Goal: Information Seeking & Learning: Learn about a topic

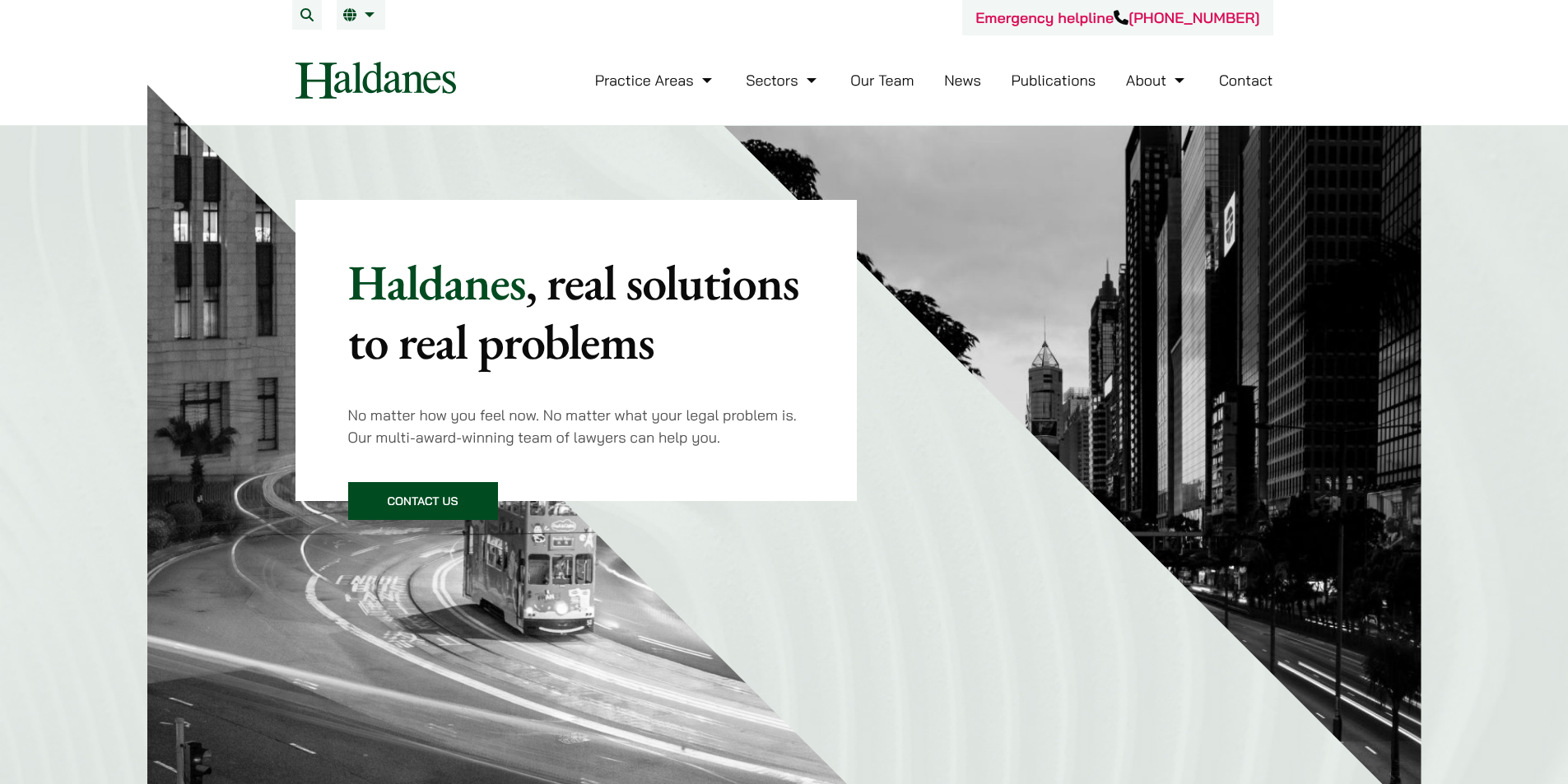
click at [1037, 82] on link "Publications" at bounding box center [1053, 80] width 84 height 19
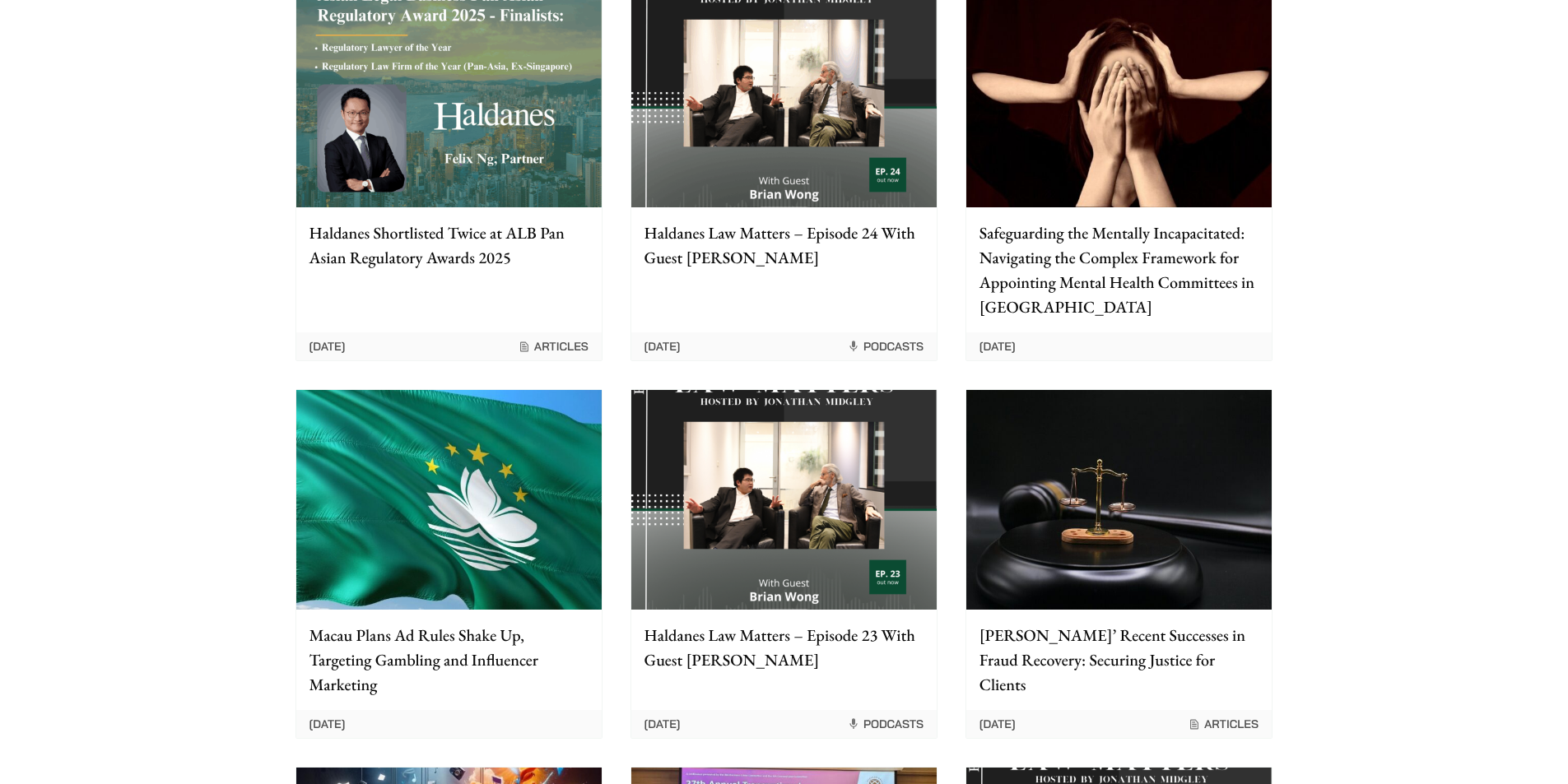
scroll to position [658, 0]
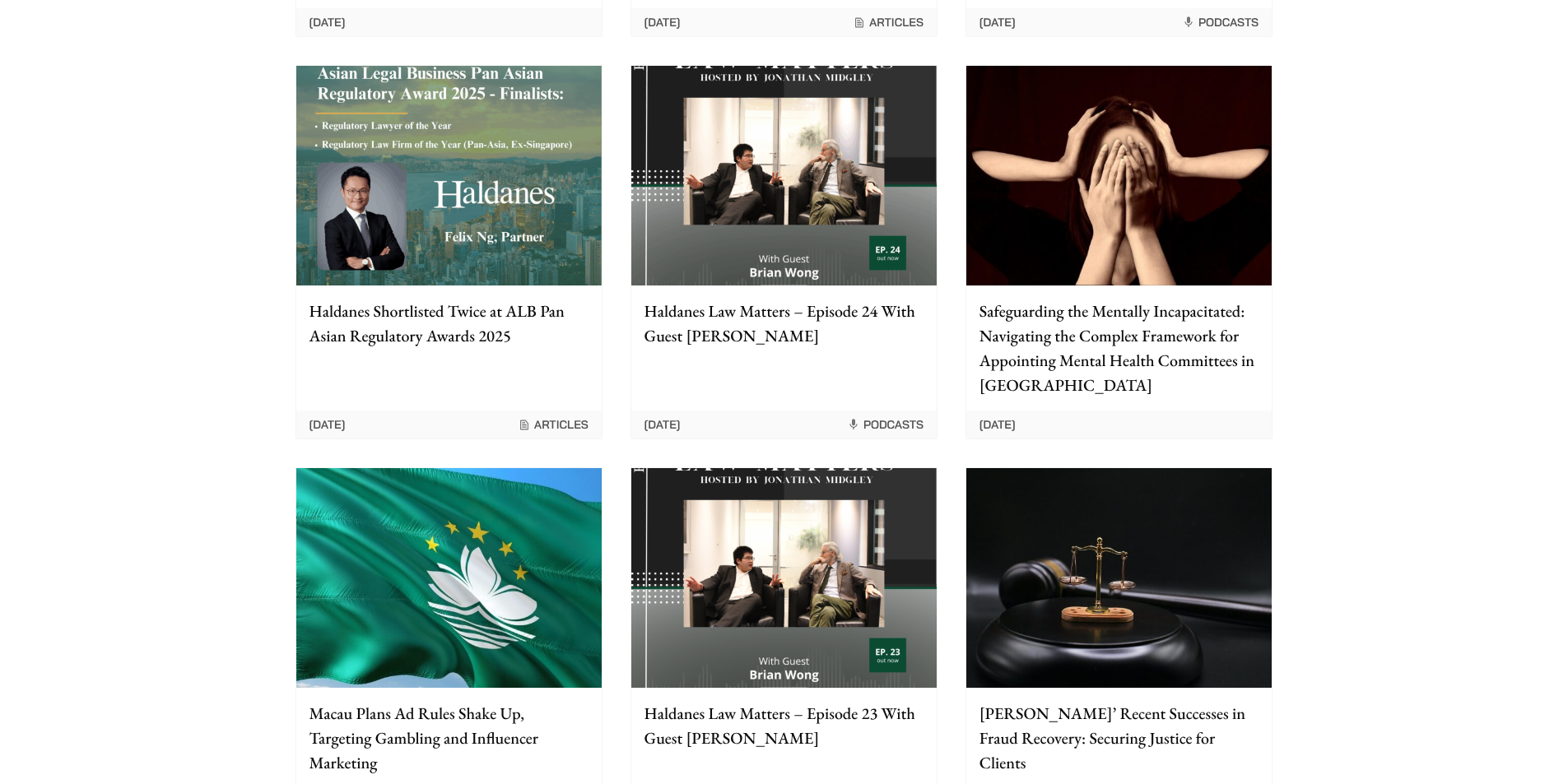
click at [835, 187] on img at bounding box center [783, 176] width 305 height 220
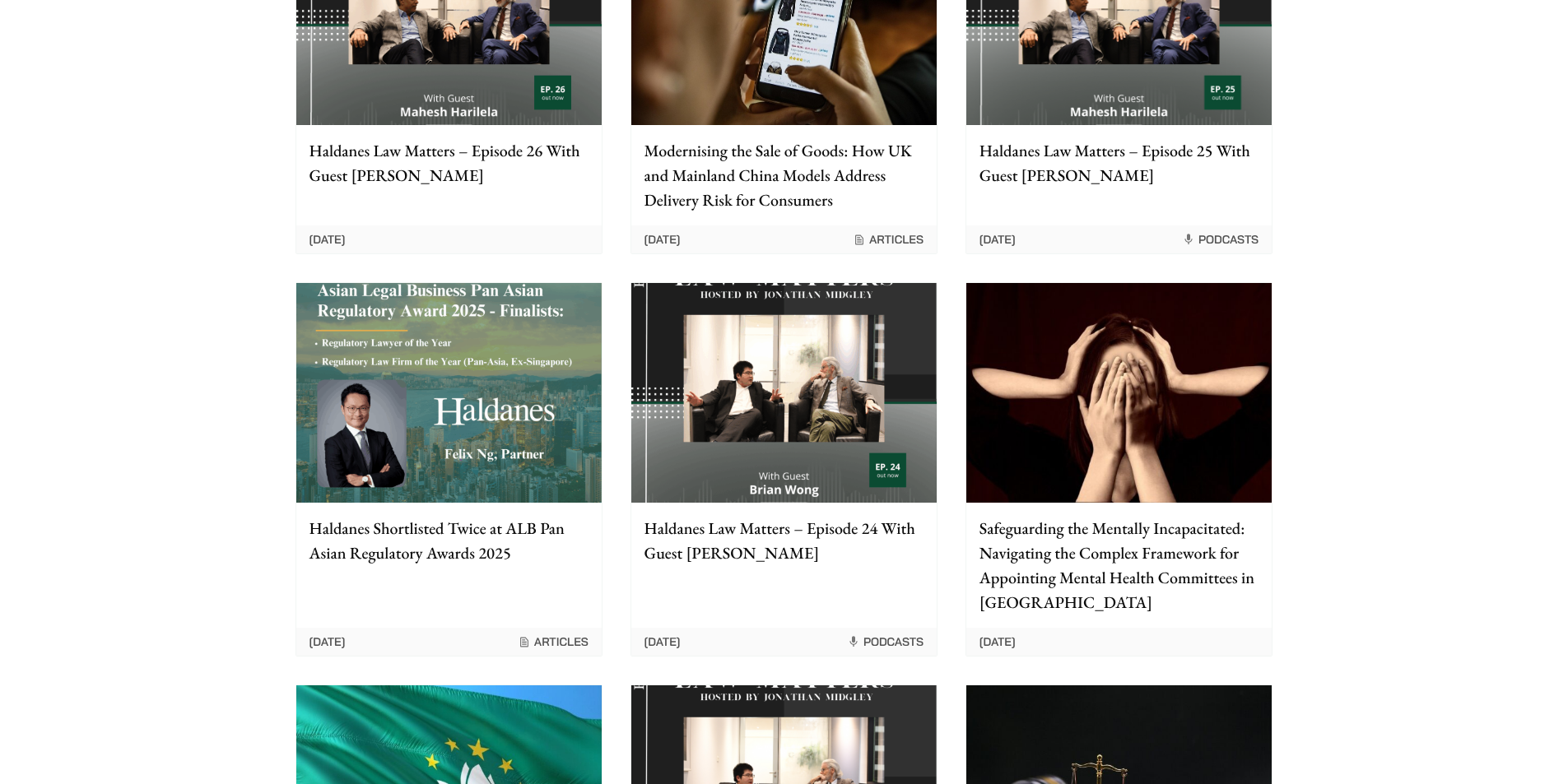
scroll to position [412, 0]
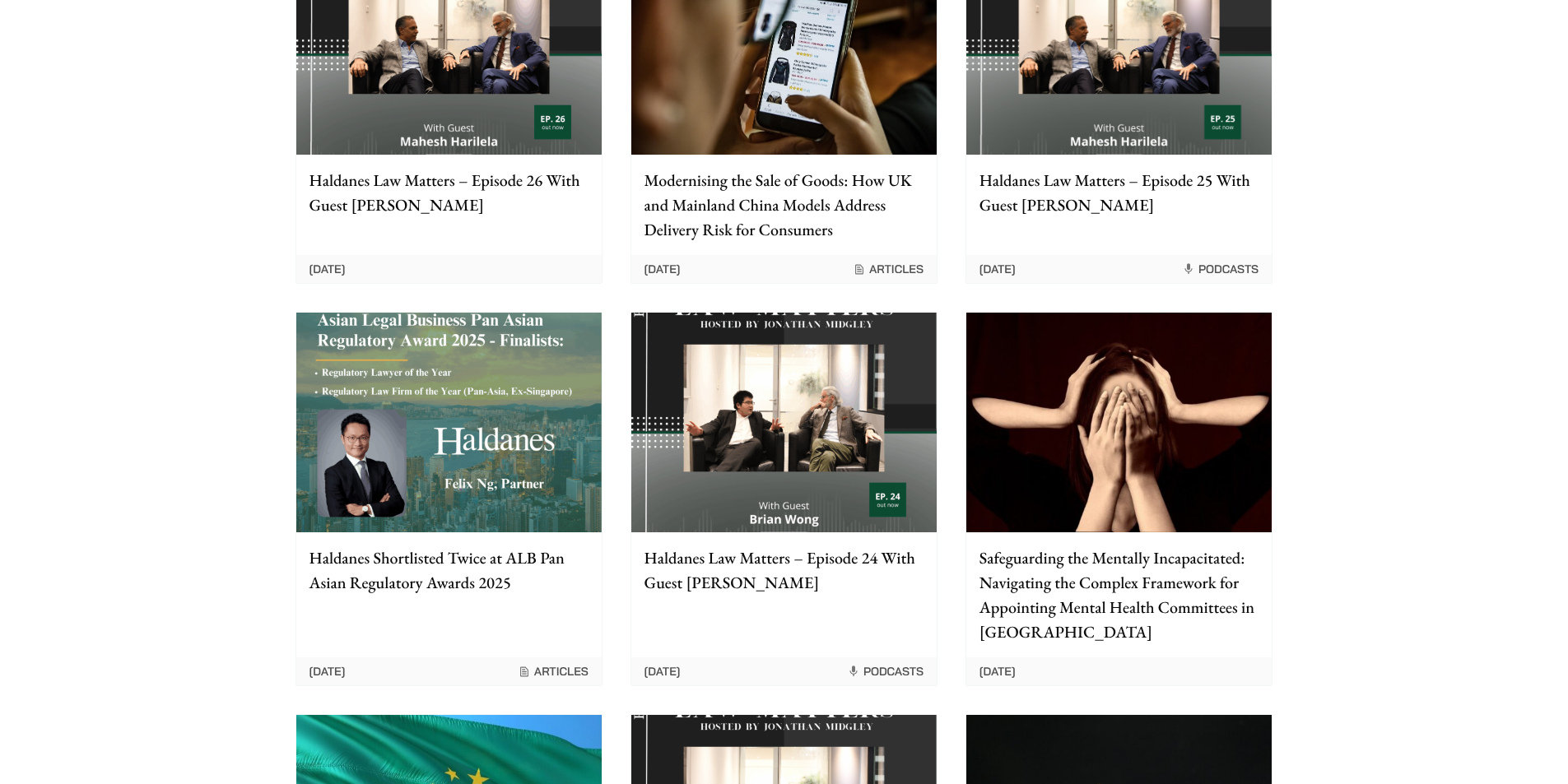
click at [731, 137] on img at bounding box center [783, 45] width 305 height 220
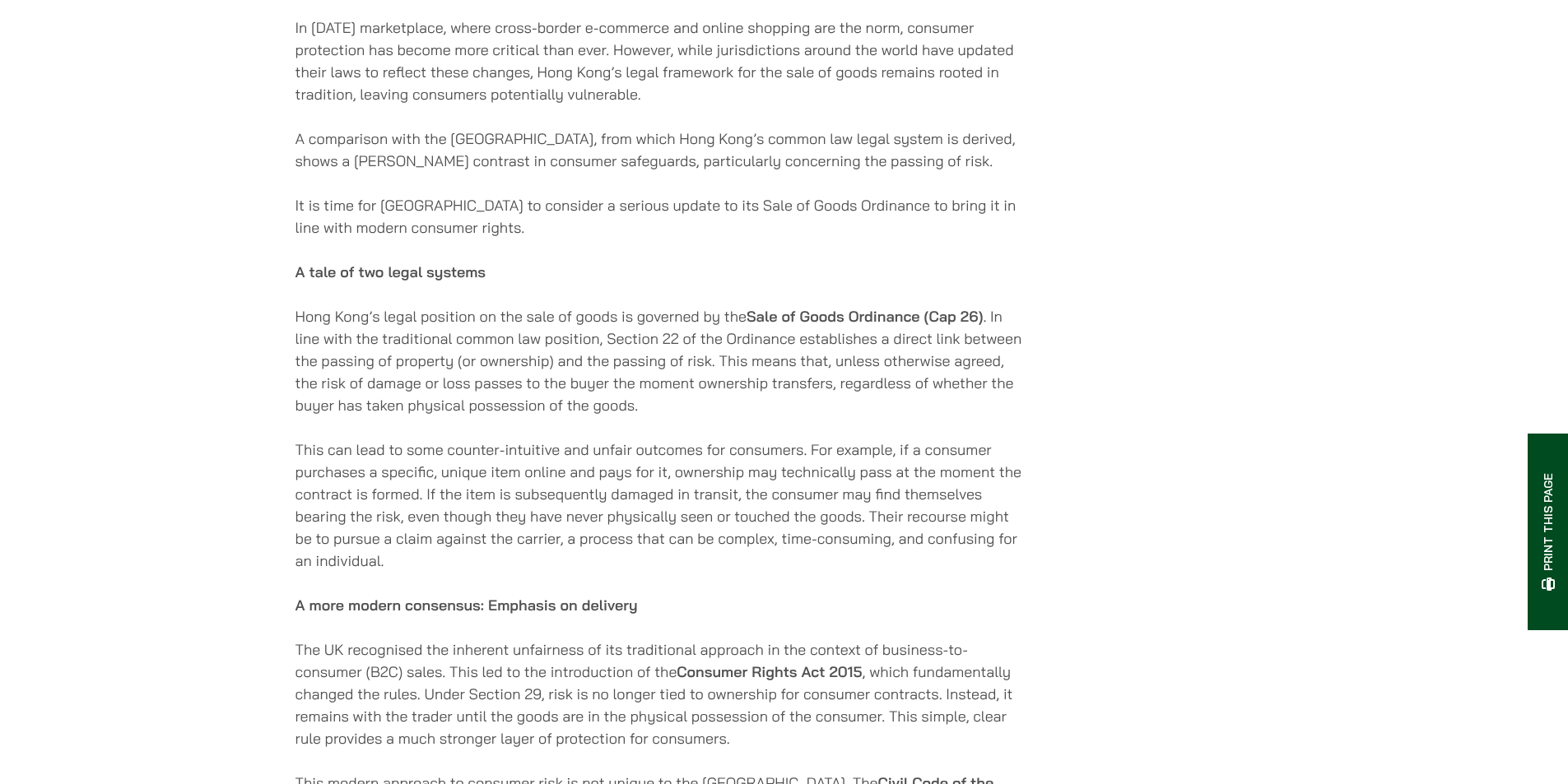
scroll to position [905, 0]
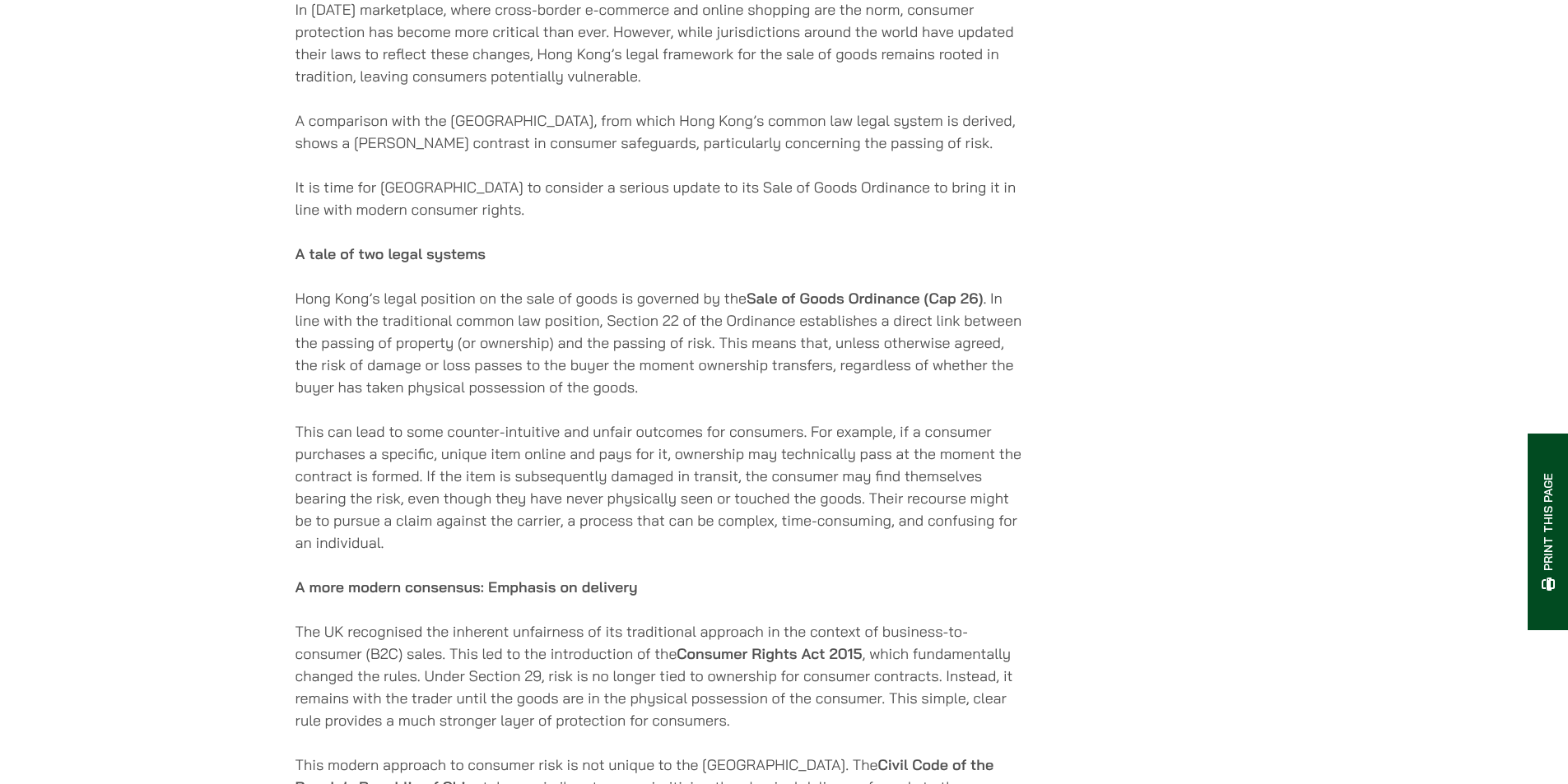
click at [1220, 439] on div "30/09/2025 In today’s marketplace, where cross-border e-commerce and online sho…" at bounding box center [784, 737] width 978 height 2565
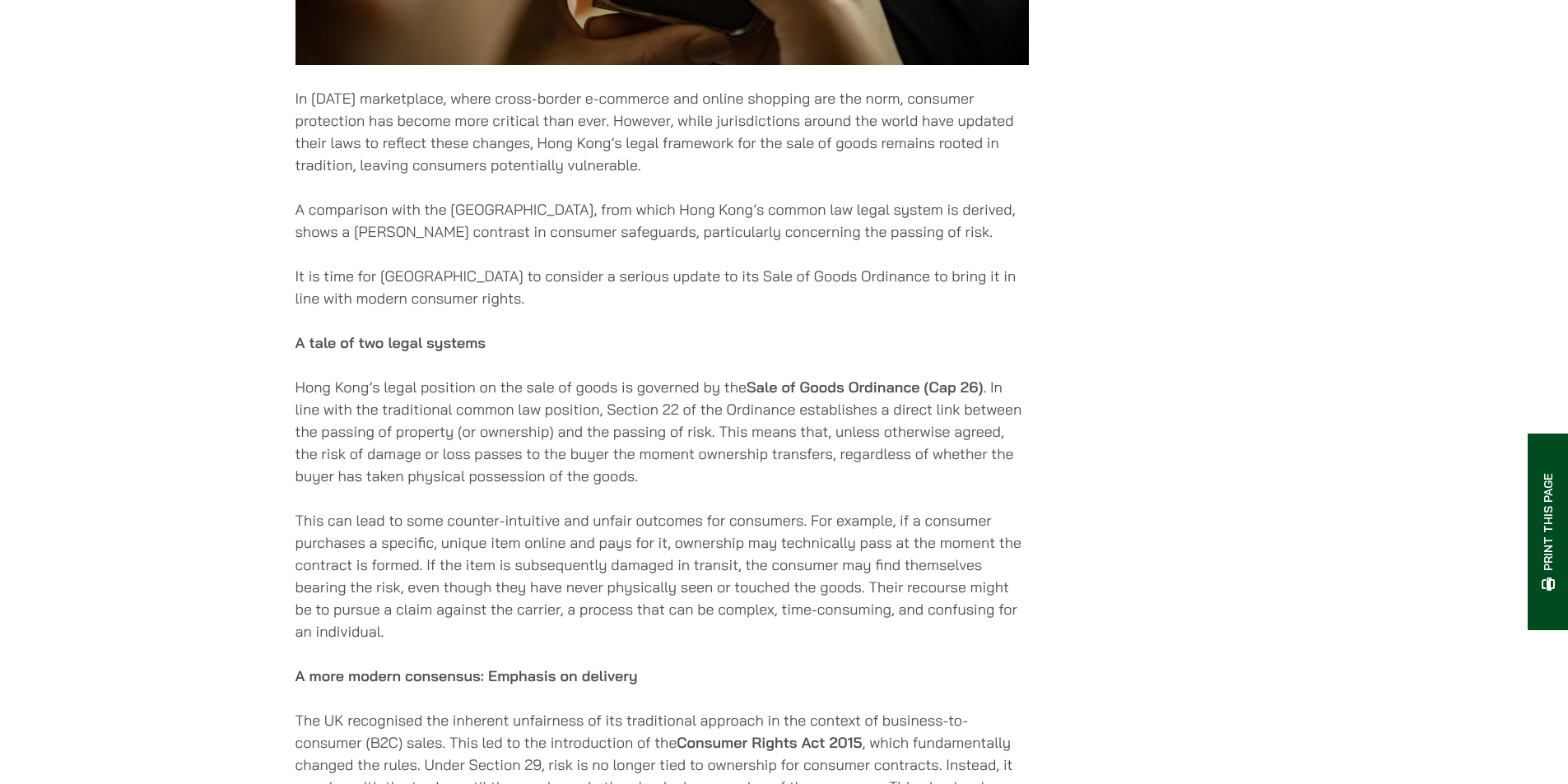
scroll to position [823, 0]
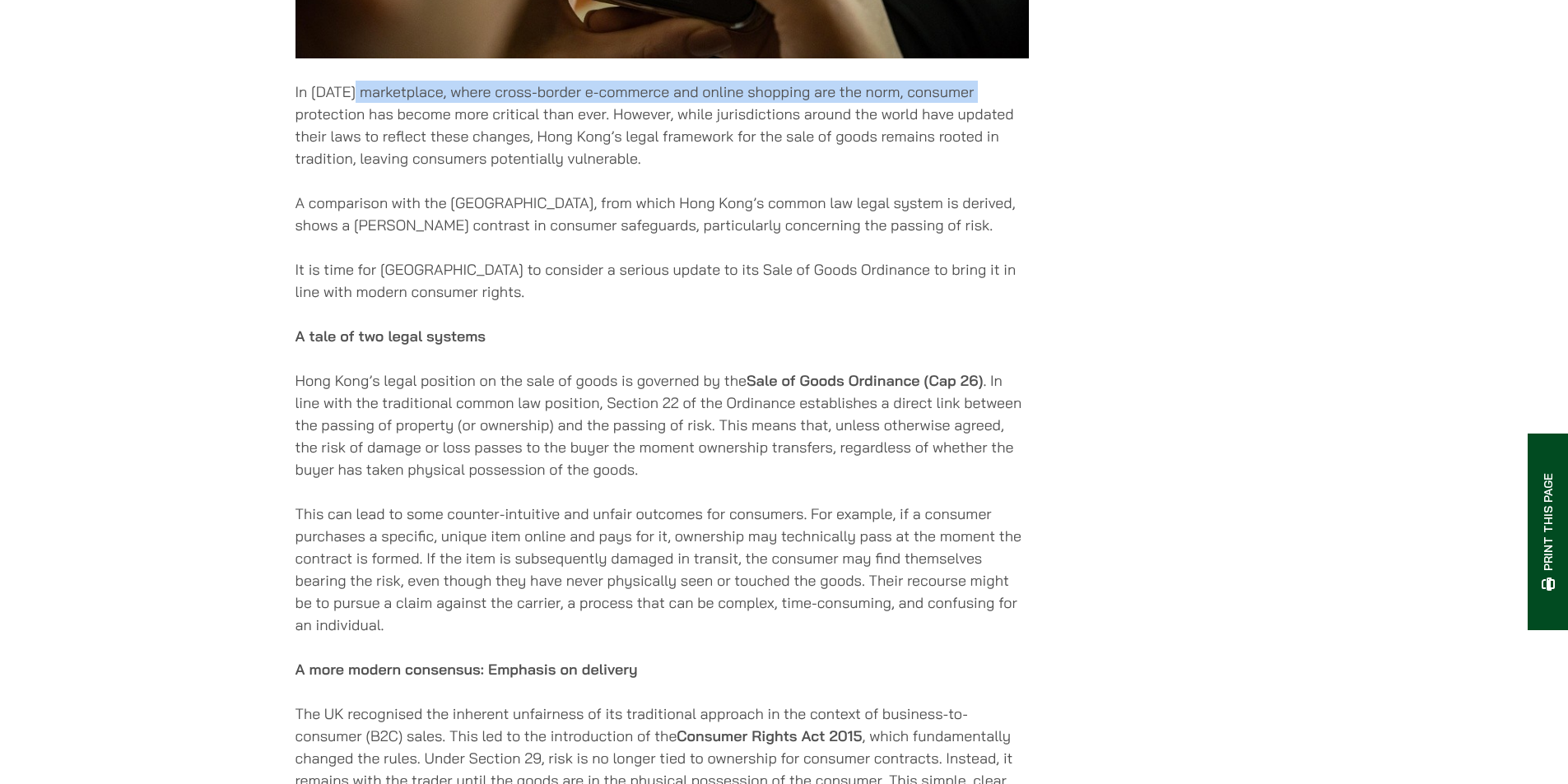
drag, startPoint x: 353, startPoint y: 95, endPoint x: 989, endPoint y: 106, distance: 636.1
click at [989, 106] on p "In today’s marketplace, where cross-border e-commerce and online shopping are t…" at bounding box center [662, 125] width 733 height 89
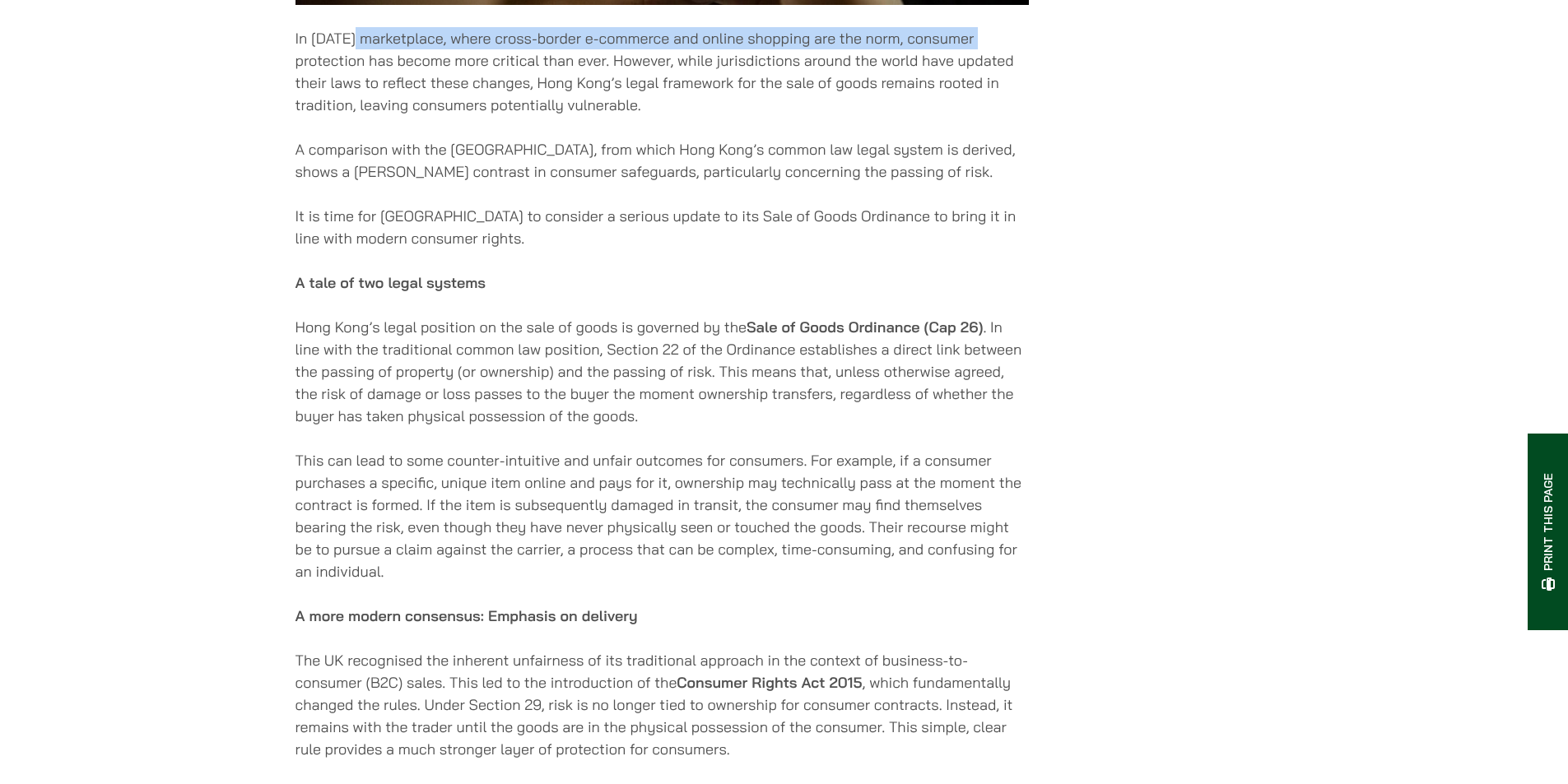
scroll to position [905, 0]
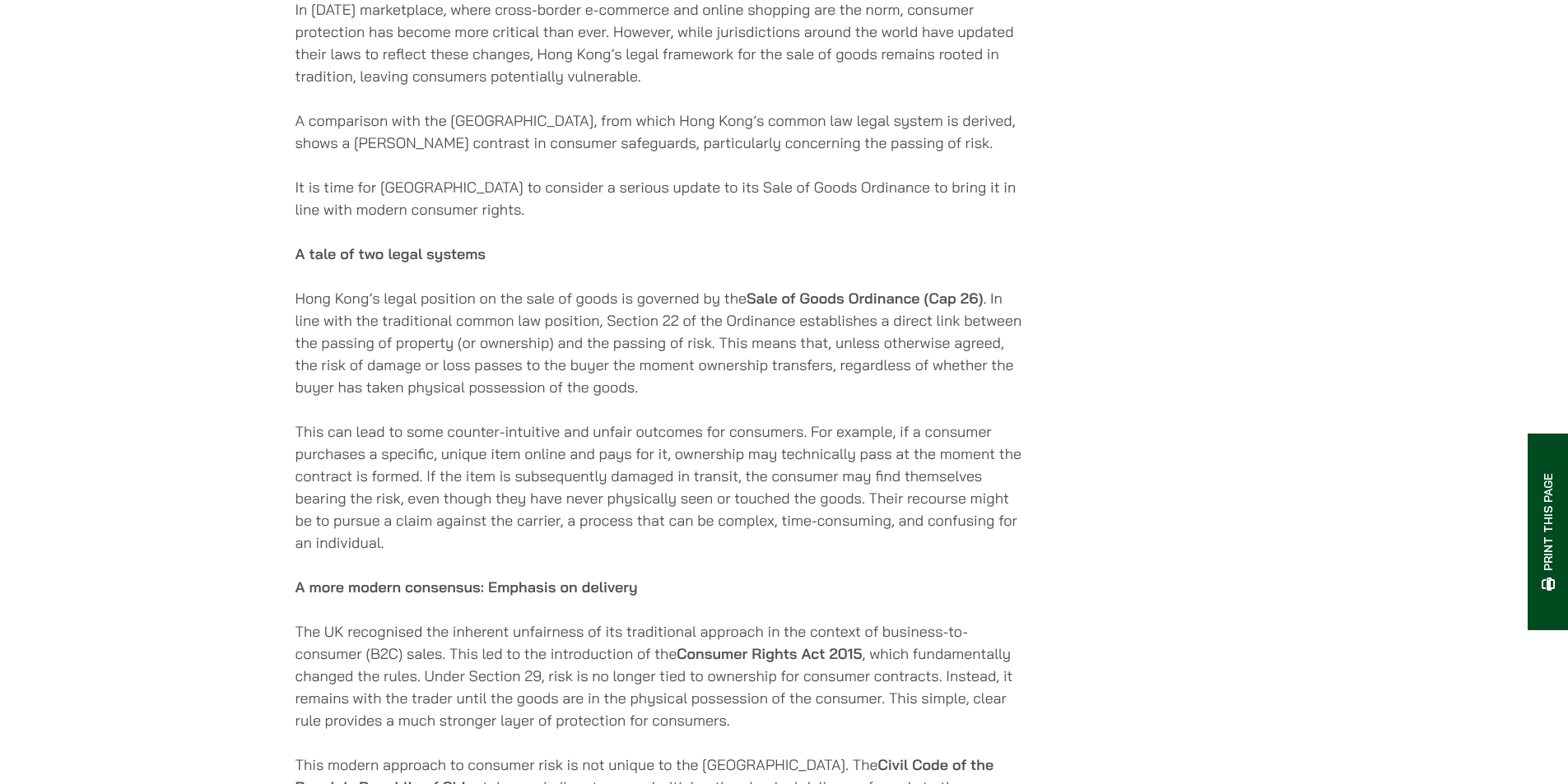
click at [355, 53] on p "In today’s marketplace, where cross-border e-commerce and online shopping are t…" at bounding box center [662, 42] width 733 height 89
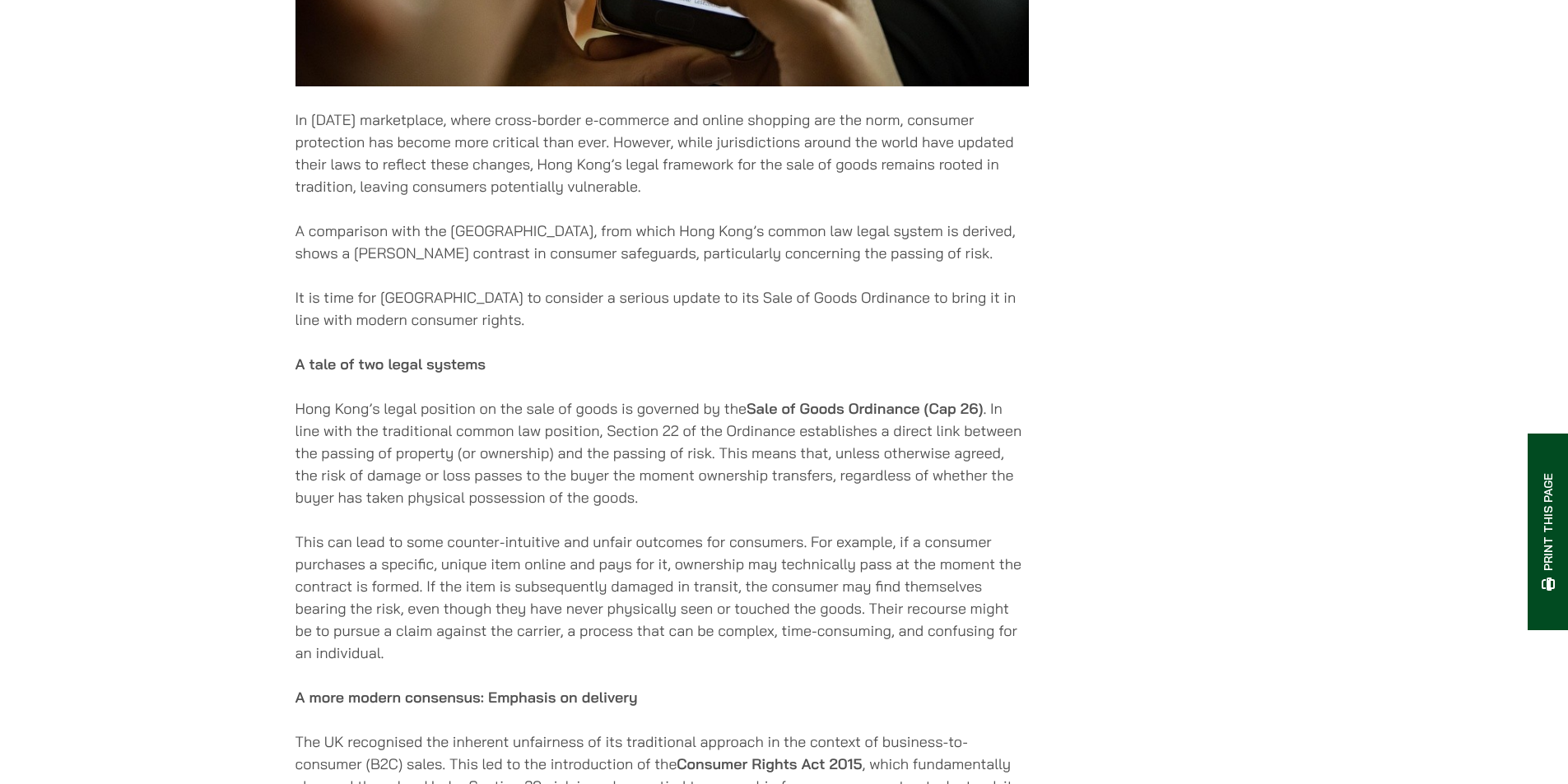
scroll to position [823, 0]
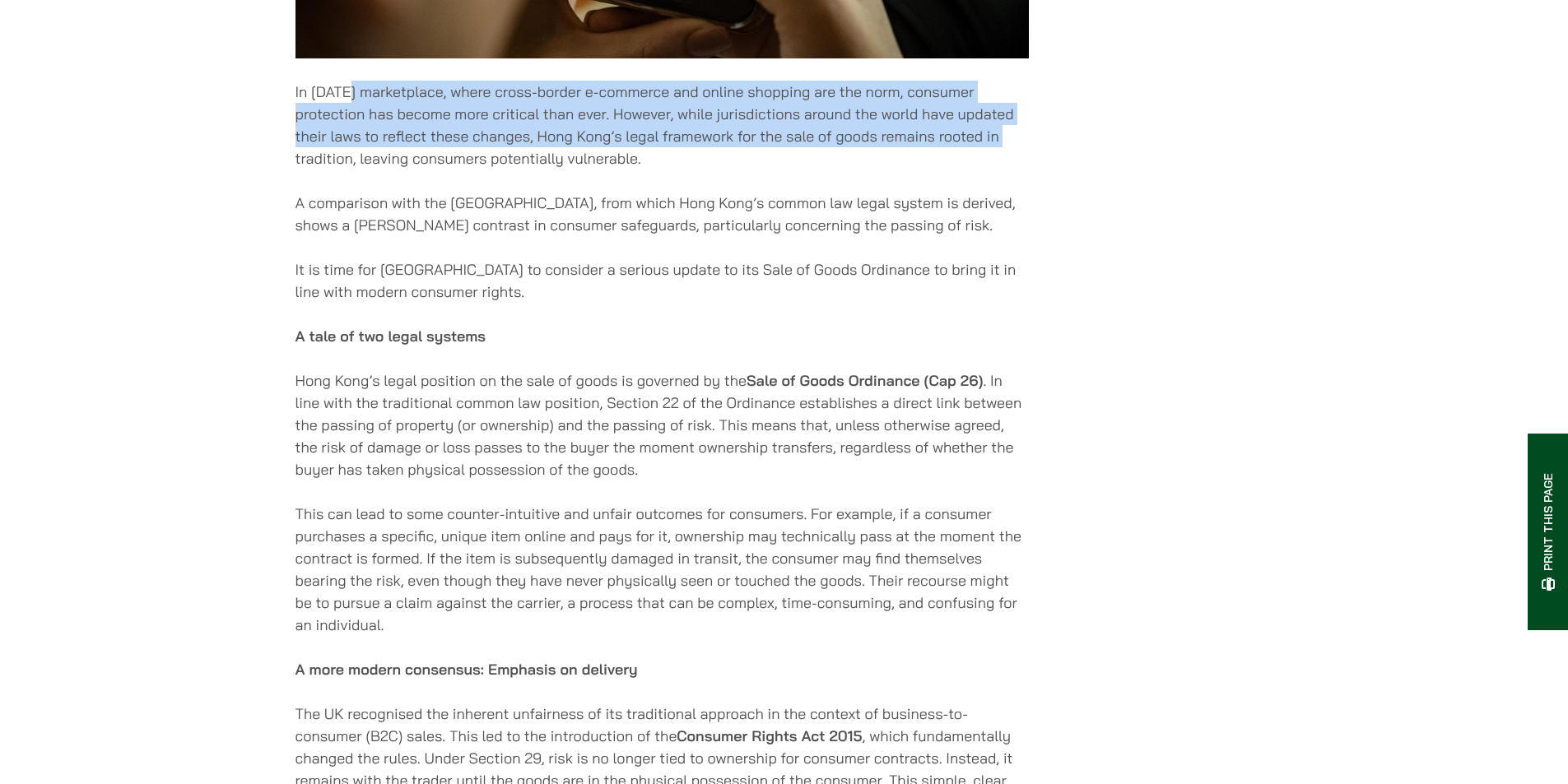
drag, startPoint x: 350, startPoint y: 110, endPoint x: 1019, endPoint y: 147, distance: 670.0
click at [1019, 147] on p "In today’s marketplace, where cross-border e-commerce and online shopping are t…" at bounding box center [662, 125] width 733 height 89
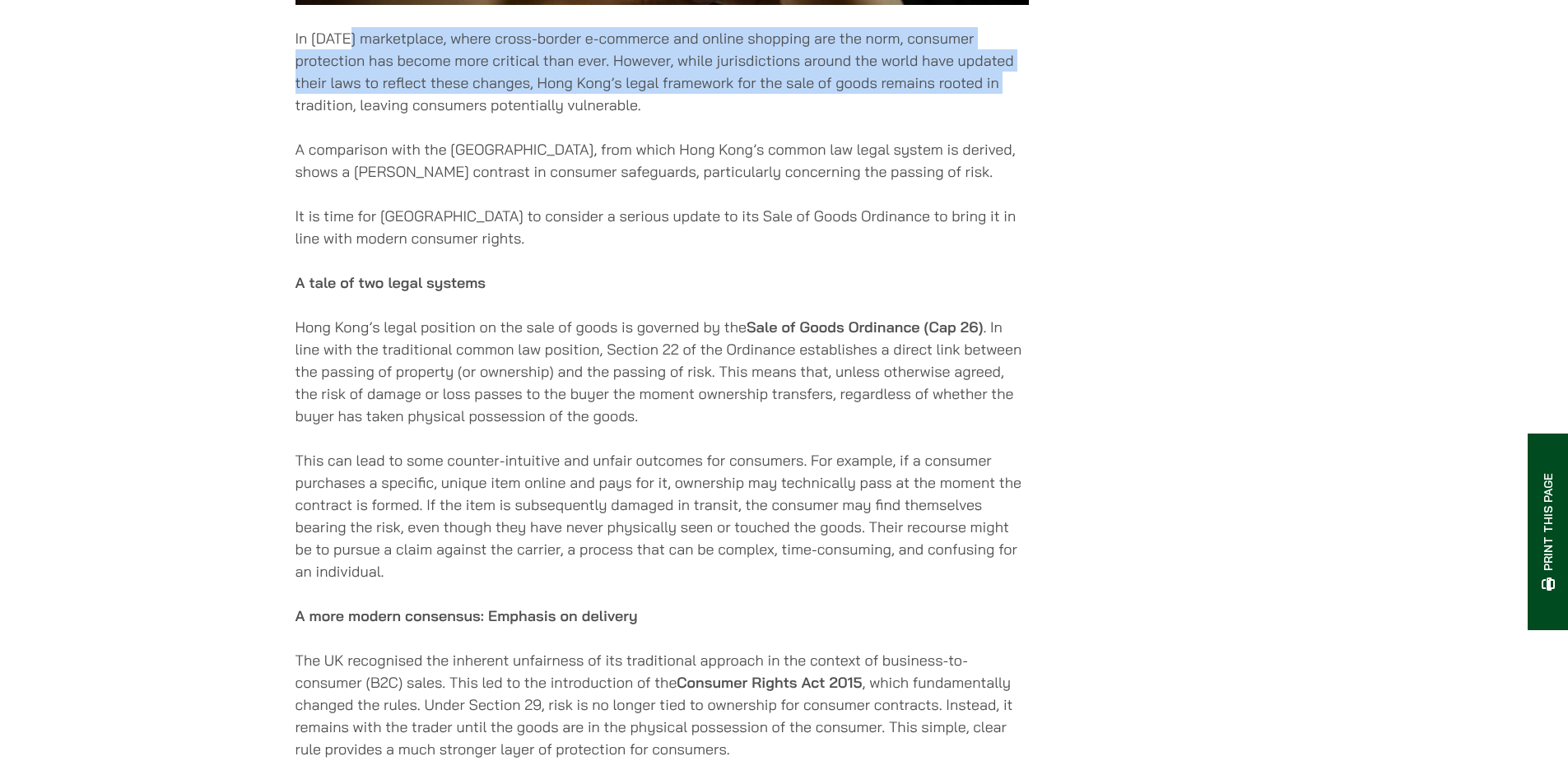
scroll to position [905, 0]
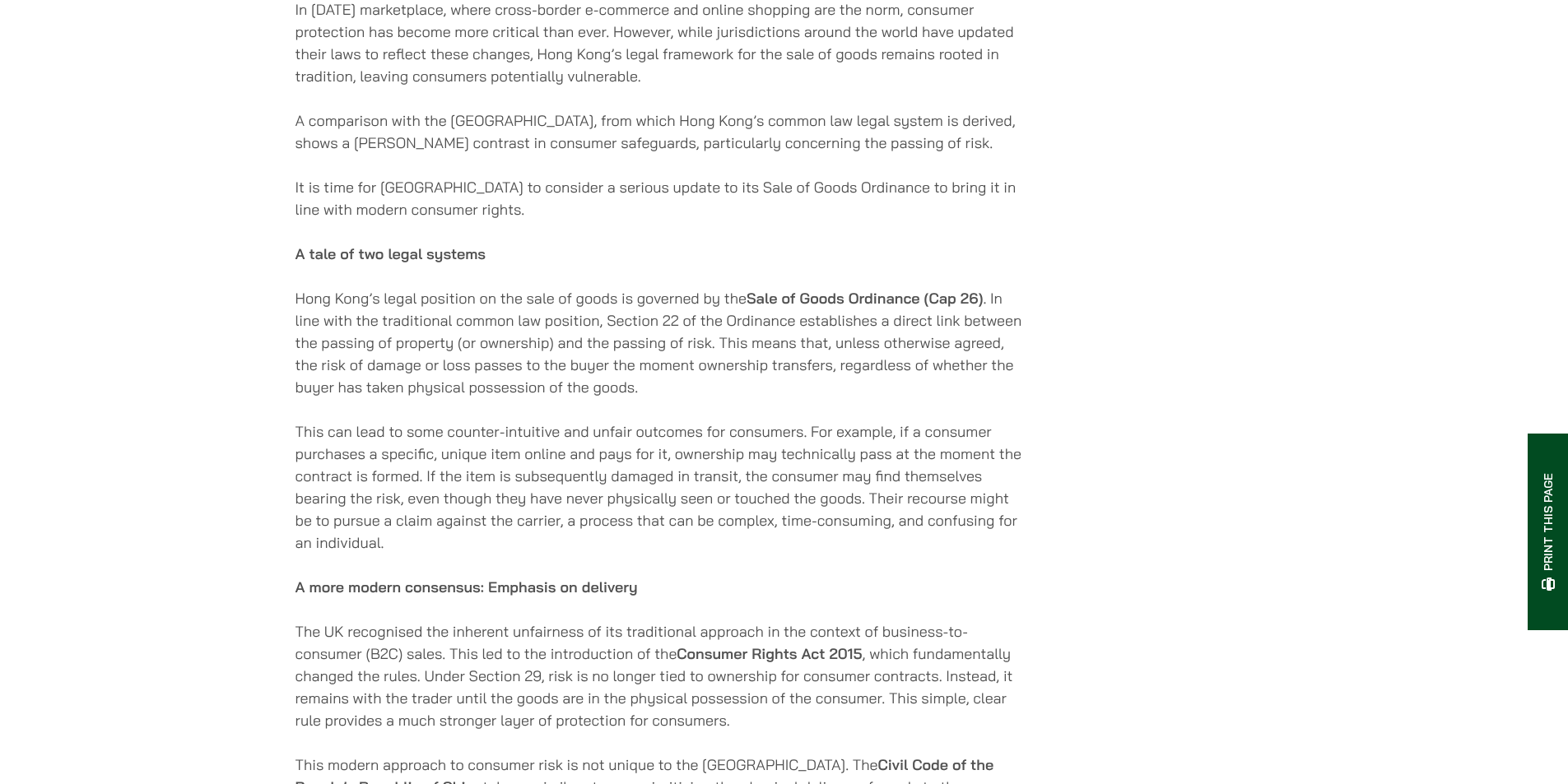
click at [1190, 139] on div "30/09/2025 In today’s marketplace, where cross-border e-commerce and online sho…" at bounding box center [784, 737] width 978 height 2565
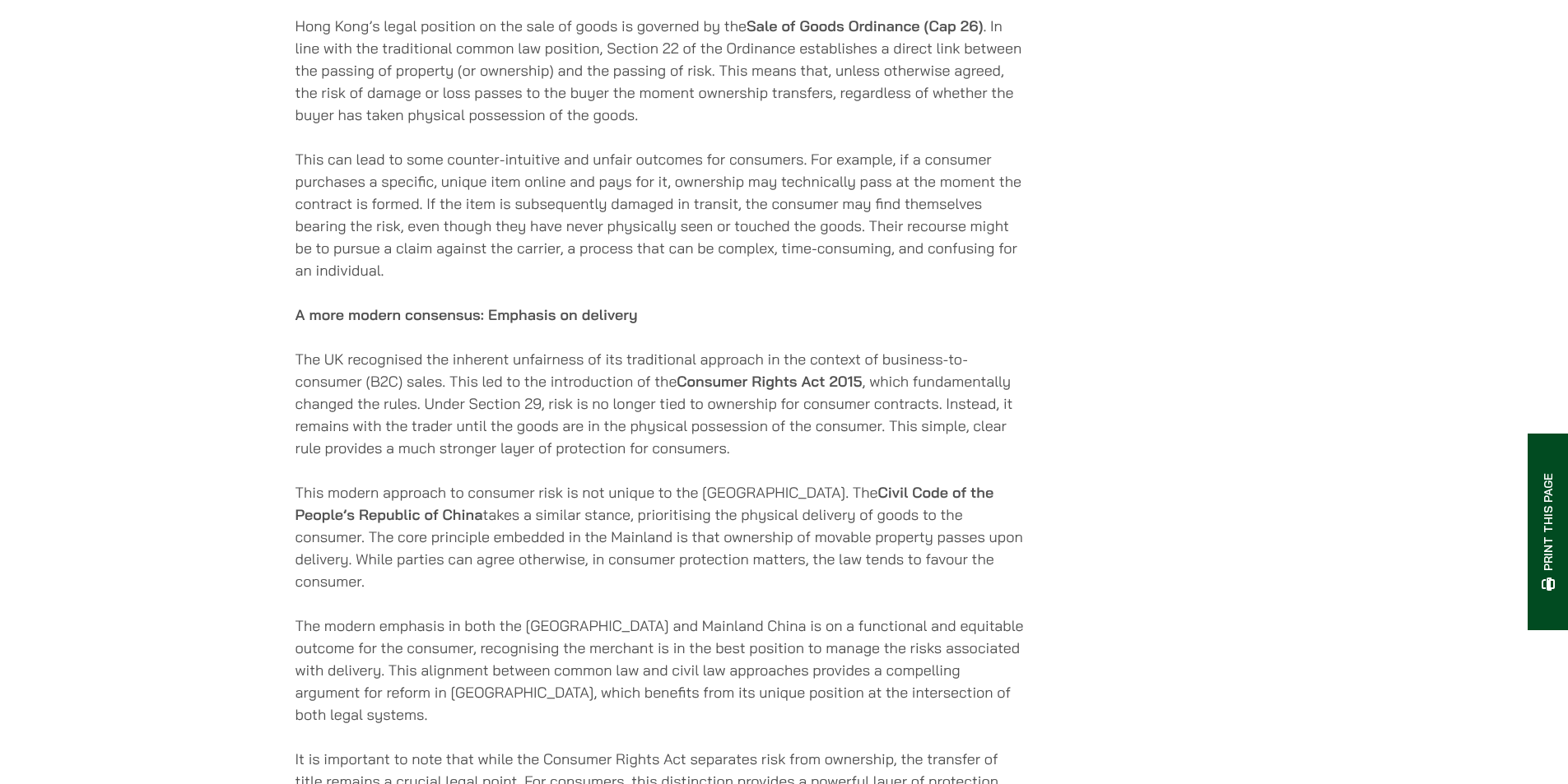
scroll to position [1152, 0]
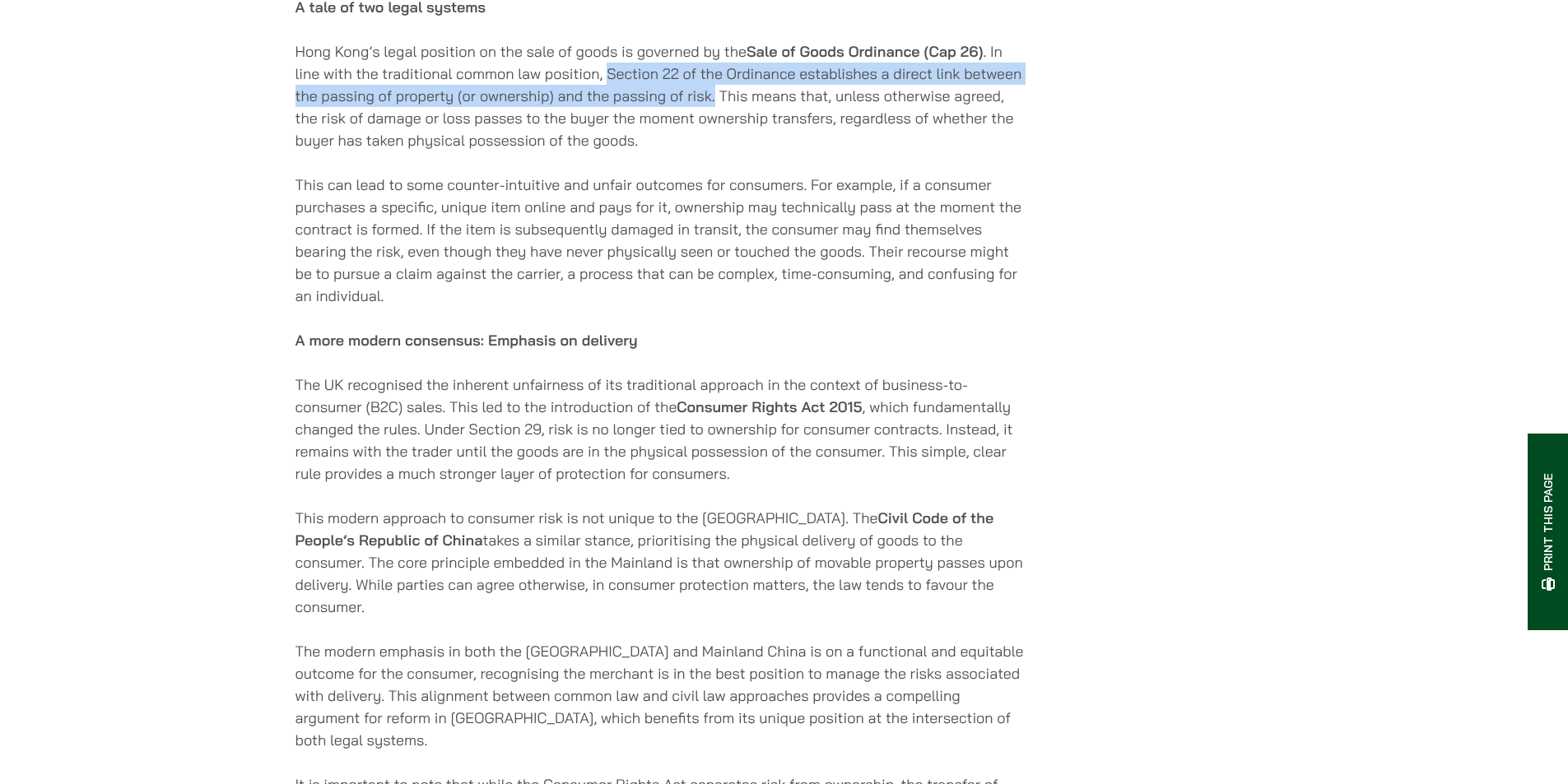
drag, startPoint x: 606, startPoint y: 90, endPoint x: 714, endPoint y: 103, distance: 108.8
click at [714, 103] on p "Hong Kong’s legal position on the sale of goods is governed by the Sale of Good…" at bounding box center [662, 96] width 733 height 111
